Goal: Task Accomplishment & Management: Complete application form

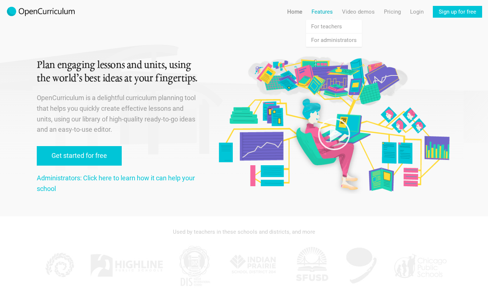
click at [321, 11] on link "Features" at bounding box center [322, 12] width 21 height 12
click at [321, 24] on link "Features For teachers" at bounding box center [334, 26] width 56 height 13
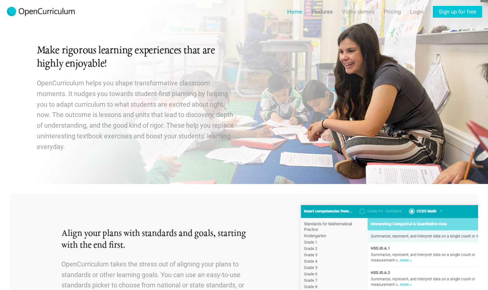
click at [290, 13] on link "Home" at bounding box center [294, 12] width 15 height 12
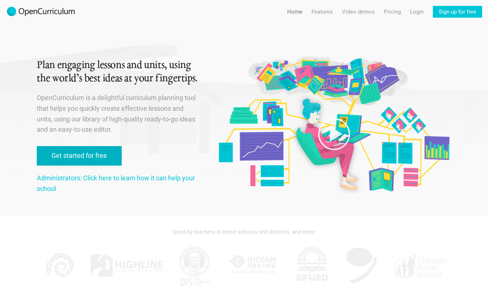
click at [74, 158] on link "Get started for free" at bounding box center [79, 156] width 85 height 20
